Goal: Task Accomplishment & Management: Manage account settings

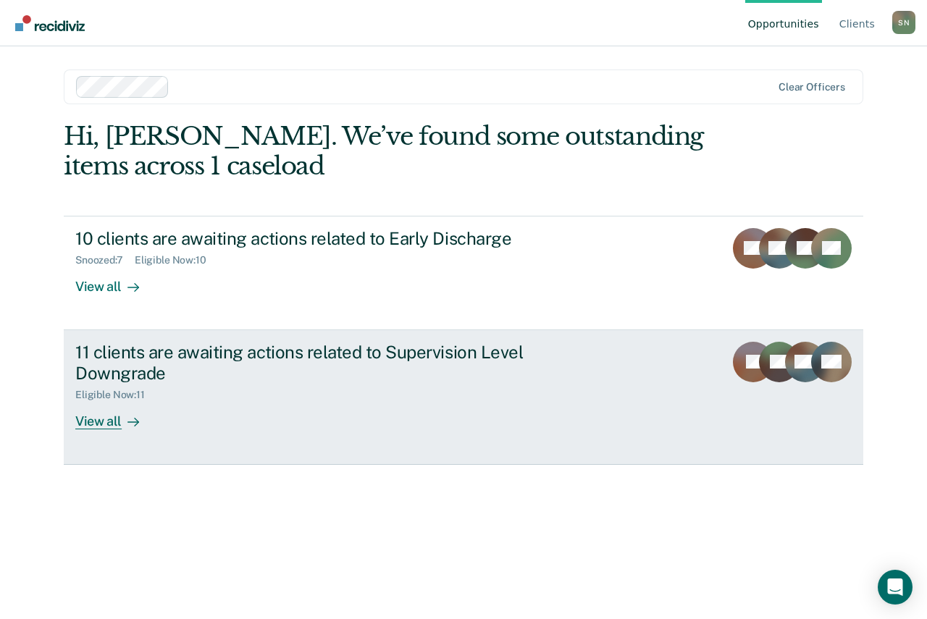
click at [349, 374] on div "11 clients are awaiting actions related to Supervision Level Downgrade" at bounding box center [329, 363] width 508 height 42
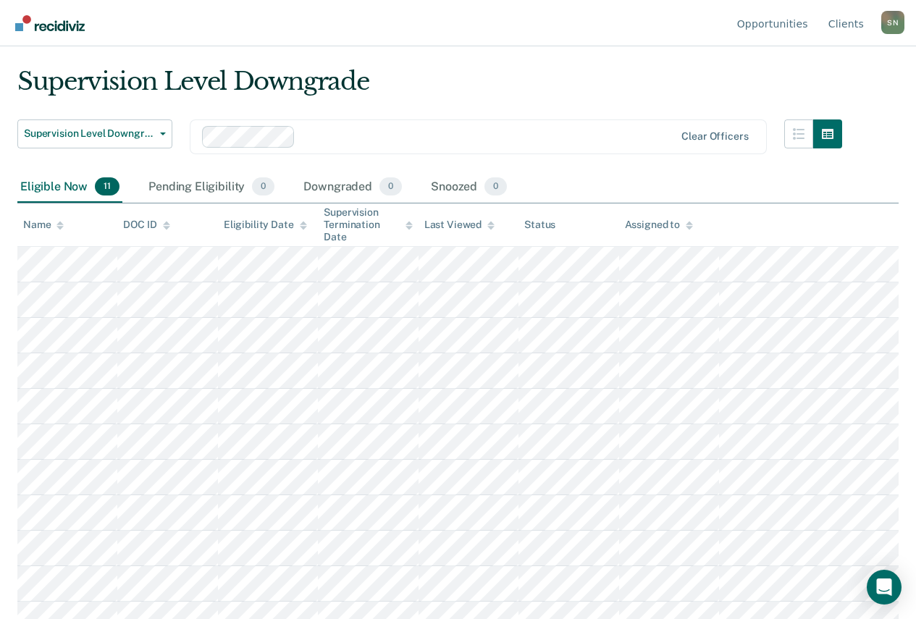
scroll to position [51, 0]
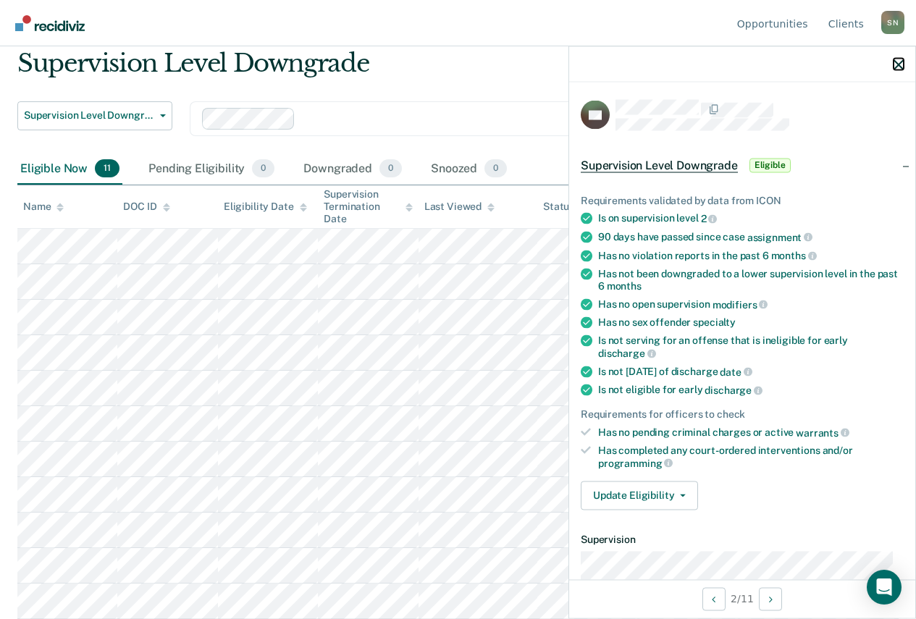
click at [900, 66] on icon "button" at bounding box center [899, 64] width 10 height 10
click at [899, 66] on icon "button" at bounding box center [899, 64] width 10 height 10
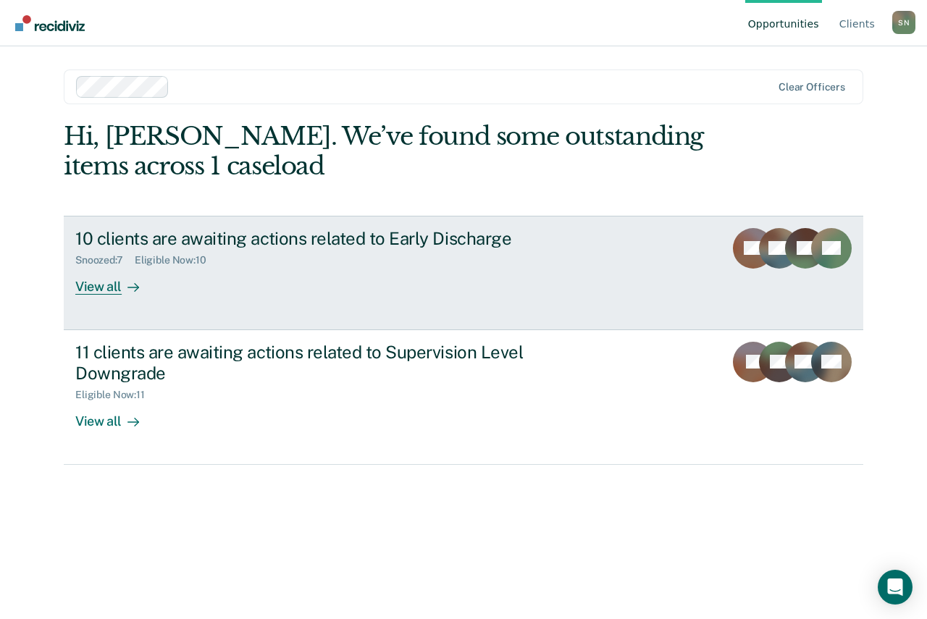
click at [369, 271] on div "10 clients are awaiting actions related to Early Discharge Snoozed : 7 Eligible…" at bounding box center [346, 261] width 543 height 67
